Goal: Find specific page/section: Find specific page/section

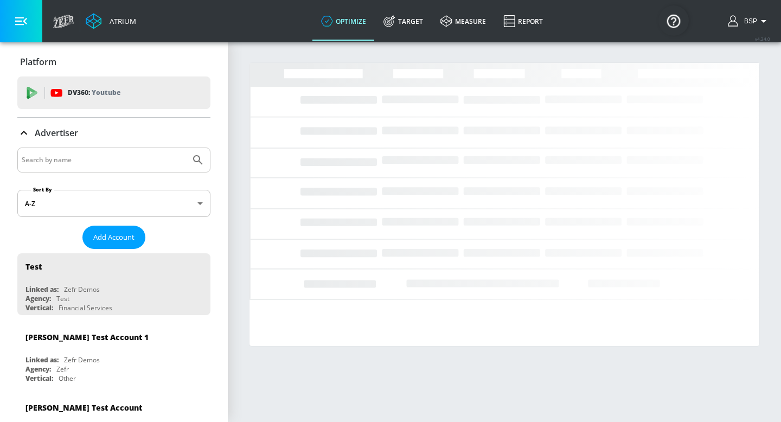
click at [130, 151] on div at bounding box center [113, 159] width 193 height 25
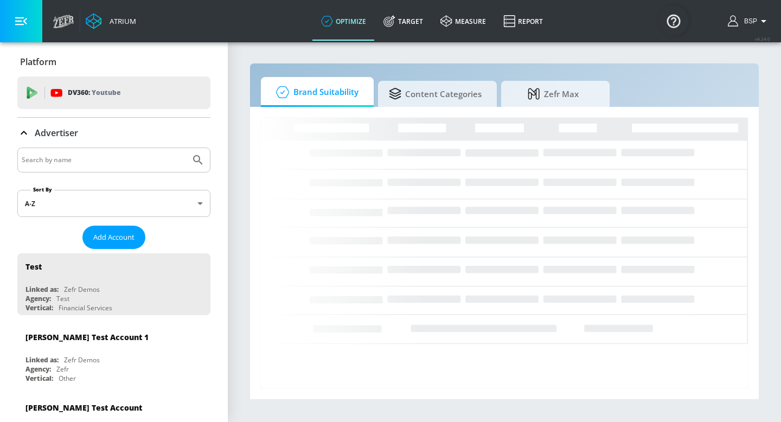
click at [129, 155] on input "Search by name" at bounding box center [104, 160] width 164 height 14
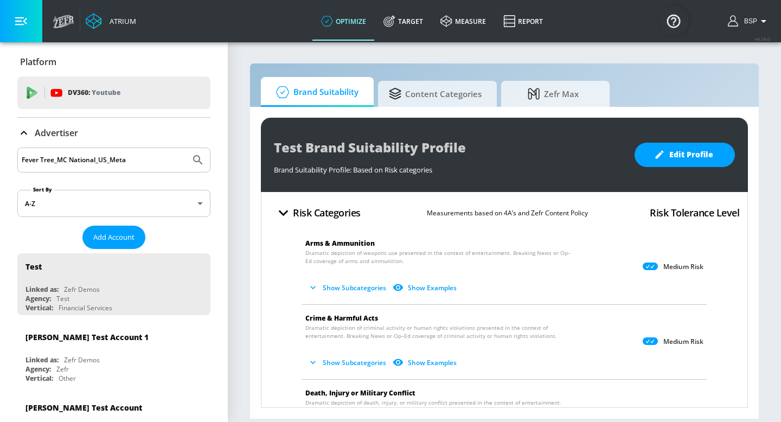
type input "Fever Tree_MC National_US_Meta"
click at [195, 156] on icon "Submit Search" at bounding box center [197, 159] width 13 height 13
